Goal: Task Accomplishment & Management: Use online tool/utility

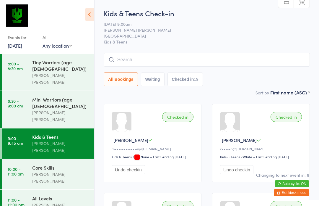
click at [28, 205] on html "You have now entered Kiosk Mode. Members will be able to check themselves in us…" at bounding box center [159, 103] width 319 height 206
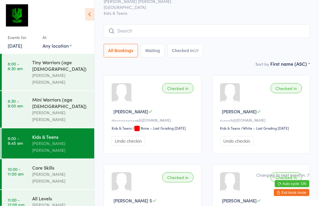
scroll to position [30, 0]
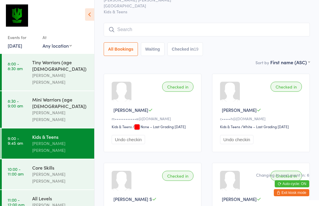
click at [25, 159] on link "10:00 - 11:00 am Core Skills [PERSON_NAME] [PERSON_NAME]" at bounding box center [48, 174] width 92 height 30
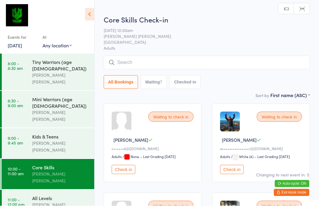
scroll to position [0, 0]
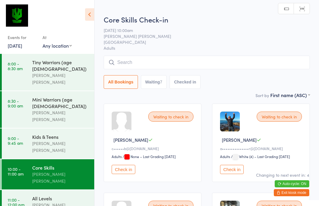
click at [128, 172] on button "Check in" at bounding box center [124, 169] width 24 height 9
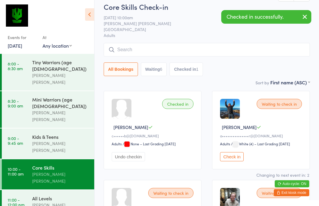
click at [235, 160] on button "Check in" at bounding box center [232, 156] width 24 height 9
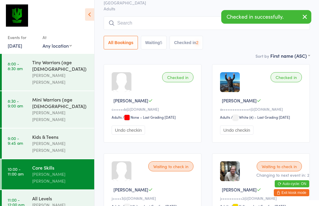
scroll to position [86, 0]
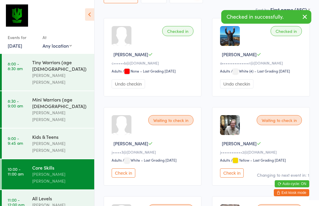
click at [240, 177] on button "Check in" at bounding box center [232, 172] width 24 height 9
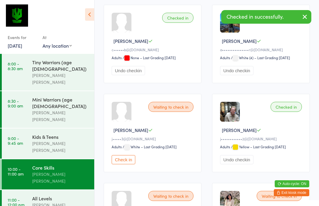
scroll to position [0, 0]
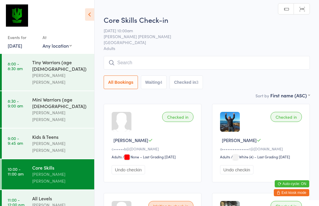
click at [174, 60] on input "search" at bounding box center [207, 63] width 206 height 14
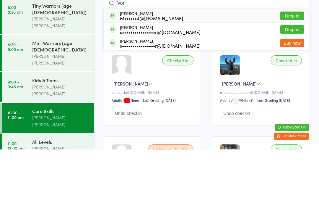
type input "Von"
click at [297, 68] on button "Drop in" at bounding box center [292, 72] width 24 height 9
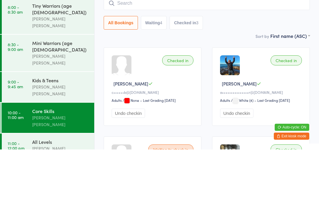
scroll to position [56, 0]
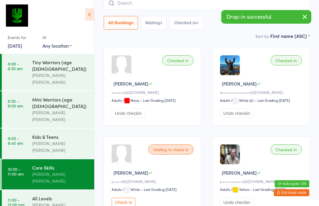
click at [122, 9] on input "search" at bounding box center [207, 3] width 206 height 14
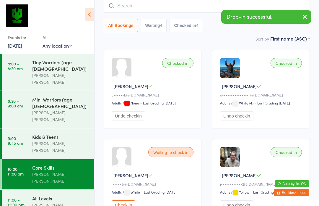
scroll to position [53, 0]
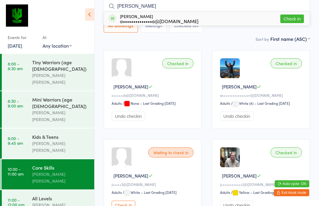
type input "[PERSON_NAME]"
click at [296, 19] on button "Check in" at bounding box center [292, 18] width 24 height 9
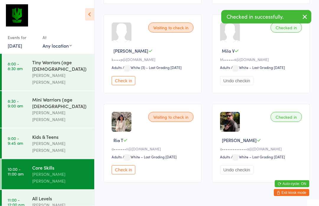
scroll to position [276, 0]
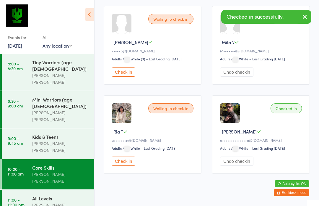
click at [126, 76] on button "Check in" at bounding box center [124, 71] width 24 height 9
click at [125, 165] on button "Check in" at bounding box center [124, 160] width 24 height 9
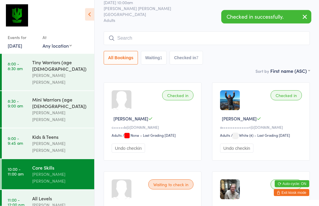
scroll to position [0, 0]
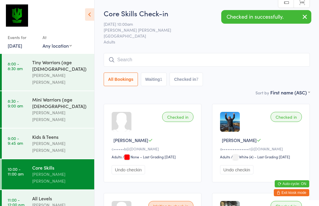
click at [122, 59] on input "search" at bounding box center [207, 60] width 206 height 14
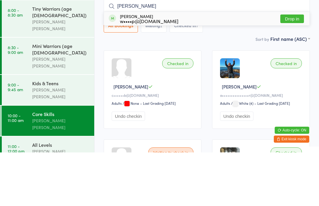
type input "[PERSON_NAME]"
click at [298, 68] on button "Drop in" at bounding box center [292, 72] width 24 height 9
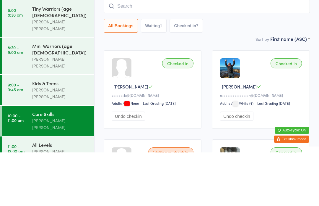
scroll to position [53, 0]
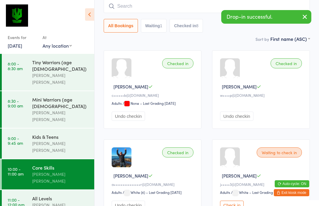
click at [123, 9] on input "search" at bounding box center [207, 6] width 206 height 14
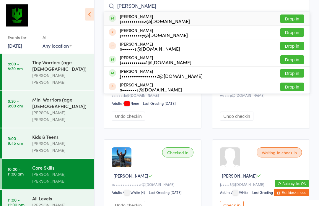
type input "[PERSON_NAME]"
click at [293, 73] on button "Drop in" at bounding box center [292, 73] width 24 height 9
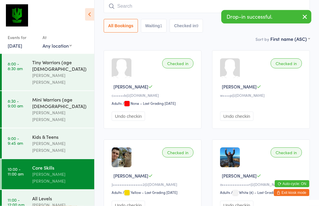
click at [156, 31] on button "Waiting 1" at bounding box center [154, 26] width 26 height 14
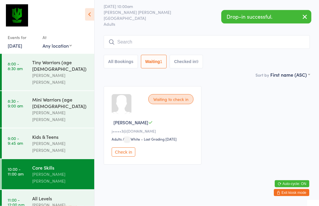
scroll to position [25, 0]
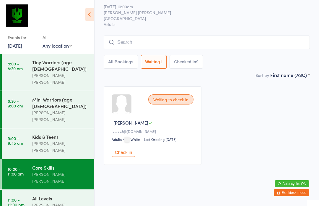
click at [195, 59] on button "Checked in 9" at bounding box center [186, 62] width 33 height 14
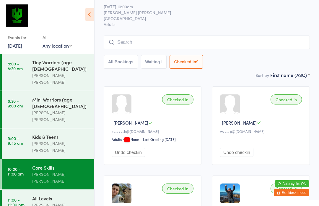
scroll to position [0, 0]
